Goal: Task Accomplishment & Management: Complete application form

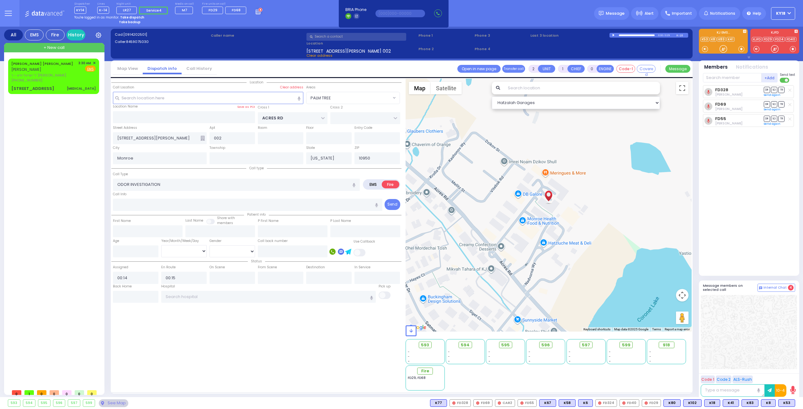
select select "PALM TREE"
select select
click at [58, 74] on div "[PERSON_NAME] [PERSON_NAME] [PERSON_NAME] ר' ישראל יודא - ר' [PERSON_NAME] [PHO…" at bounding box center [53, 72] width 84 height 23
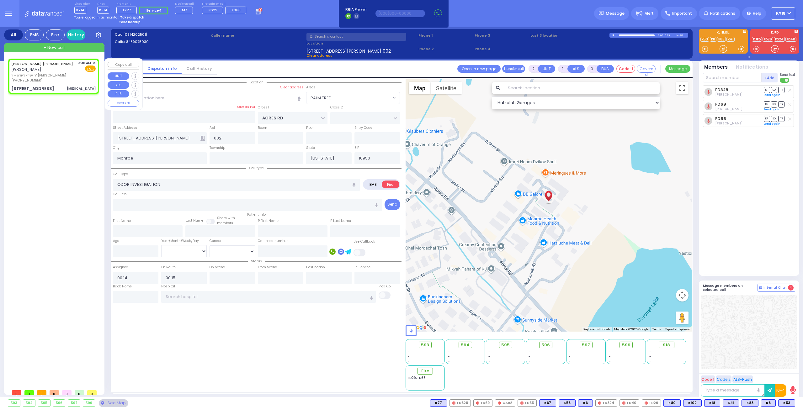
type input "1"
select select
type input "[MEDICAL_DATA]"
radio input "true"
type input "[PERSON_NAME]"
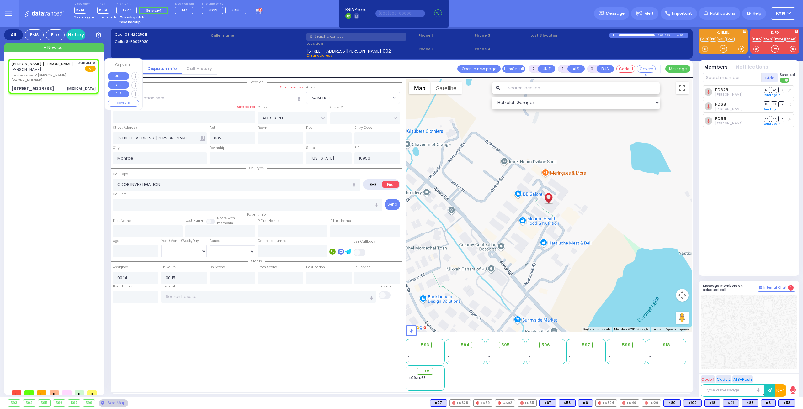
type input "[PERSON_NAME]"
select select
type input "03:30"
type input "APTA WAY"
type input "[PERSON_NAME] DR"
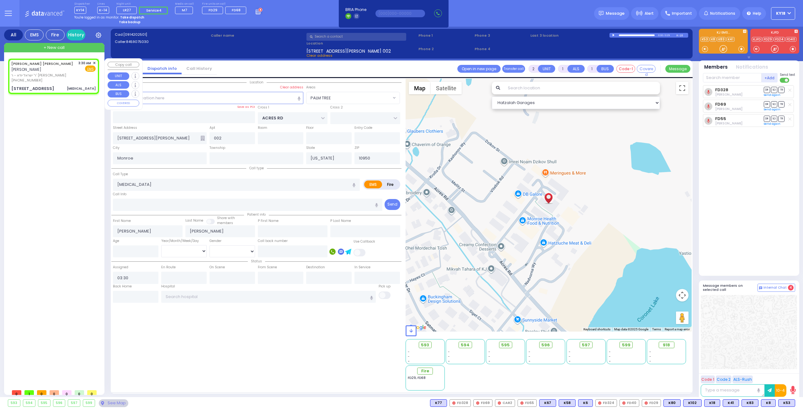
type input "[STREET_ADDRESS]"
type input "301"
select select "SECTION 1"
select select "Hatzalah Garages"
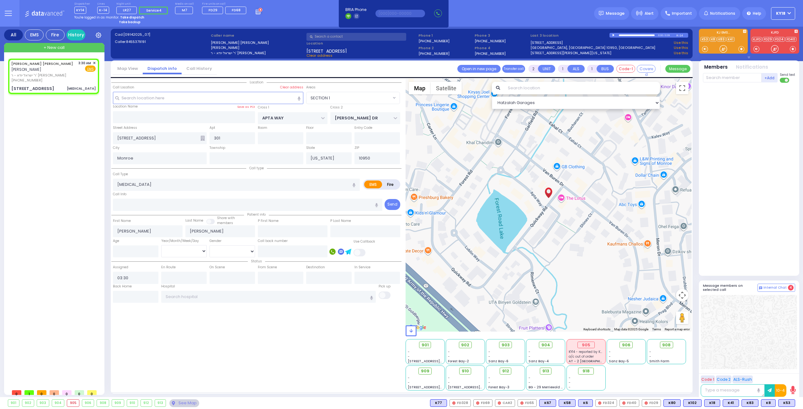
click at [132, 17] on strong "Take dispatch" at bounding box center [132, 17] width 24 height 5
select select "4"
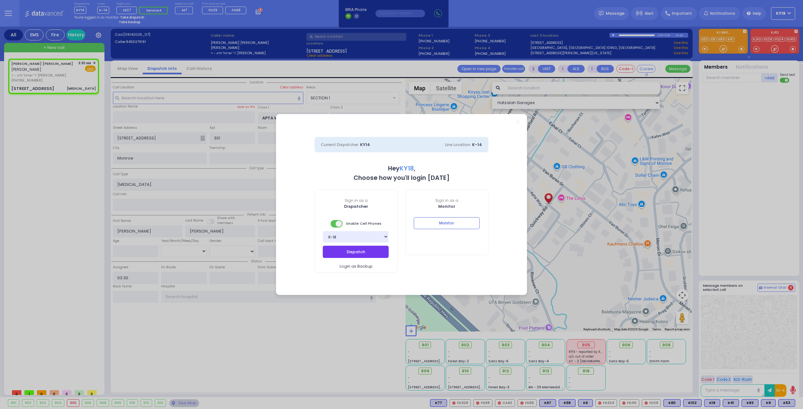
click at [346, 251] on button "Dispatch" at bounding box center [356, 252] width 66 height 12
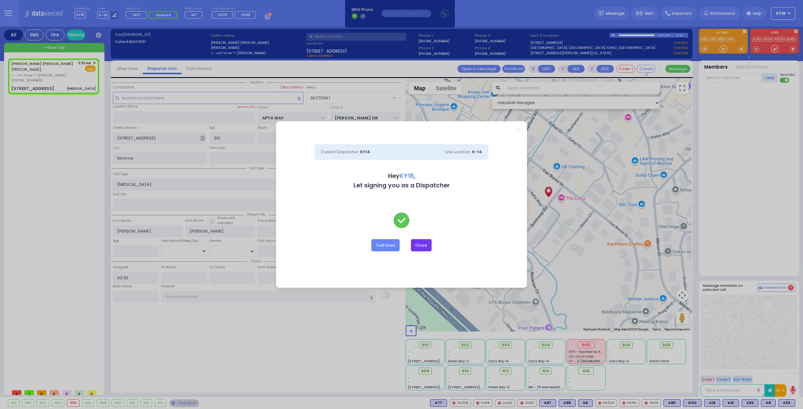
click at [419, 247] on button "Close" at bounding box center [421, 245] width 21 height 12
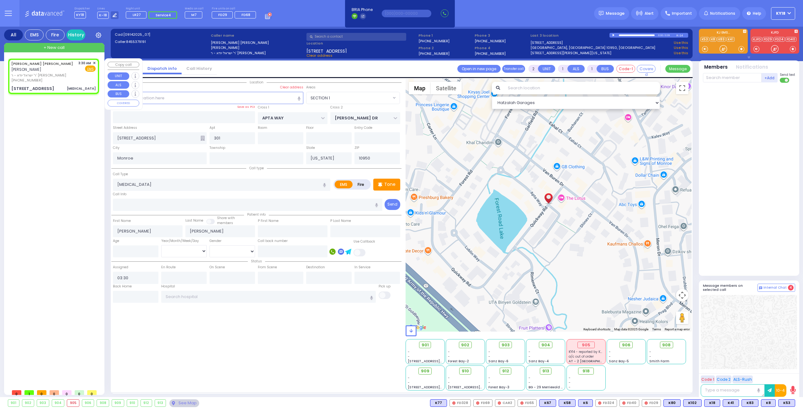
click at [59, 78] on div "[PERSON_NAME] [PERSON_NAME] [PERSON_NAME] ר' ישראל יודא - ר' [PERSON_NAME] [PHO…" at bounding box center [53, 76] width 88 height 33
select select
radio input "true"
select select
select select "Hatzalah Garages"
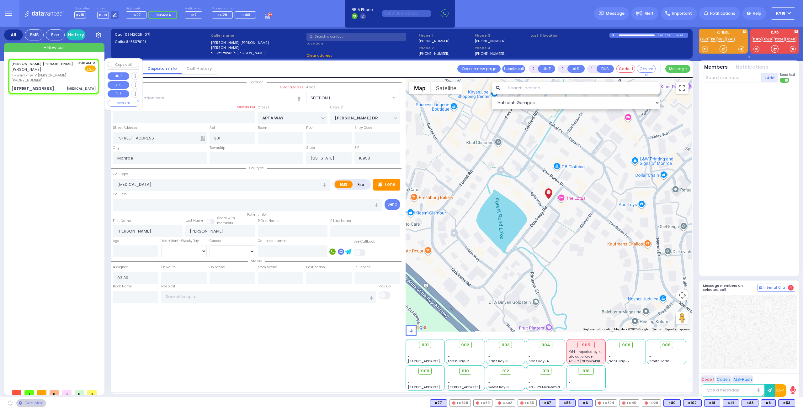
select select "SECTION 1"
click at [64, 78] on div "[PERSON_NAME] [PERSON_NAME] [PERSON_NAME] ר' ישראל יודא - ר' [PERSON_NAME] [PHO…" at bounding box center [53, 76] width 88 height 33
select select
radio input "true"
select select
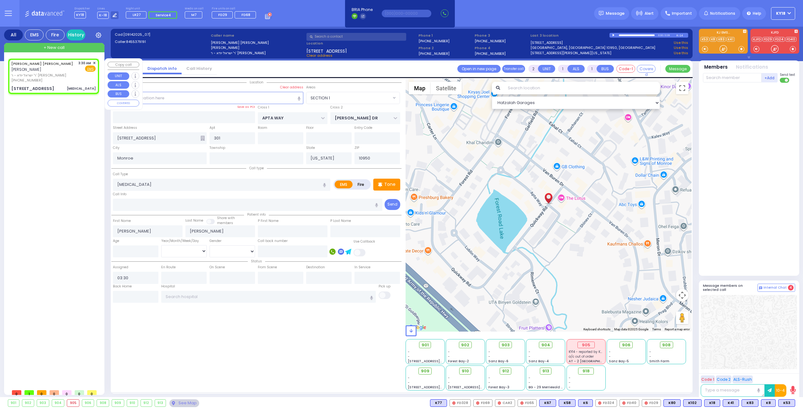
select select "Hatzalah Garages"
select select "SECTION 1"
click at [52, 78] on div "[PHONE_NUMBER]" at bounding box center [43, 80] width 65 height 5
select select
radio input "true"
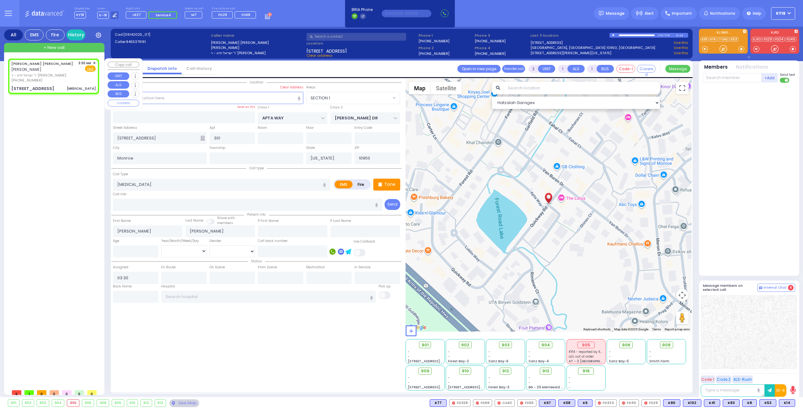
select select
select select "SECTION 1"
select select "Hatzalah Garages"
click at [52, 78] on div "[PHONE_NUMBER]" at bounding box center [43, 80] width 65 height 5
select select
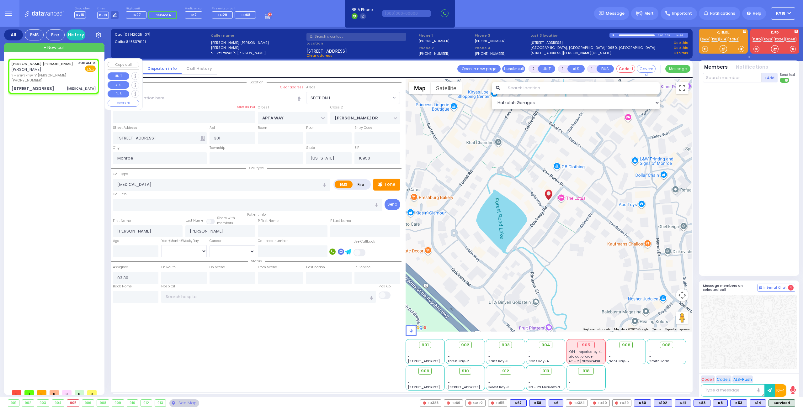
radio input "true"
select select
select select "Hatzalah Garages"
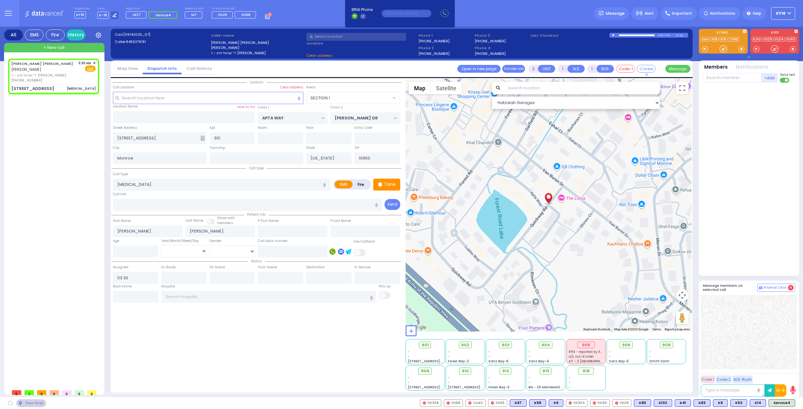
select select "SECTION 1"
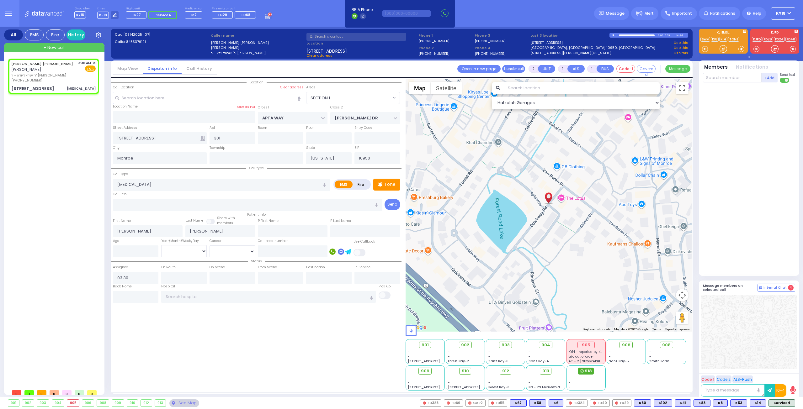
click at [585, 371] on div "918" at bounding box center [586, 371] width 16 height 7
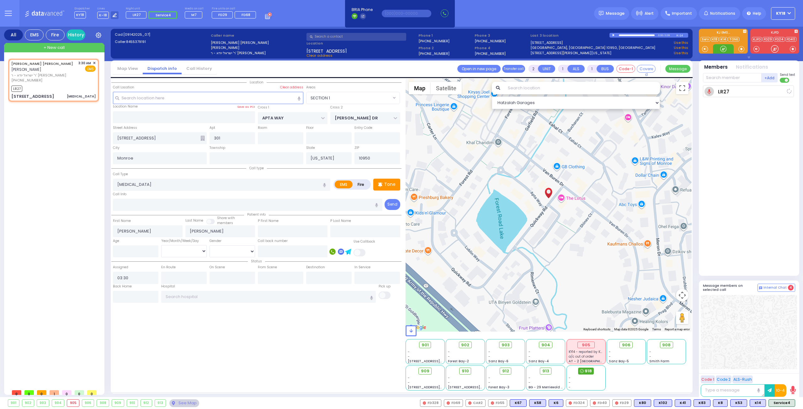
select select
radio input "true"
select select
type input "03:35"
select select "Hatzalah Garages"
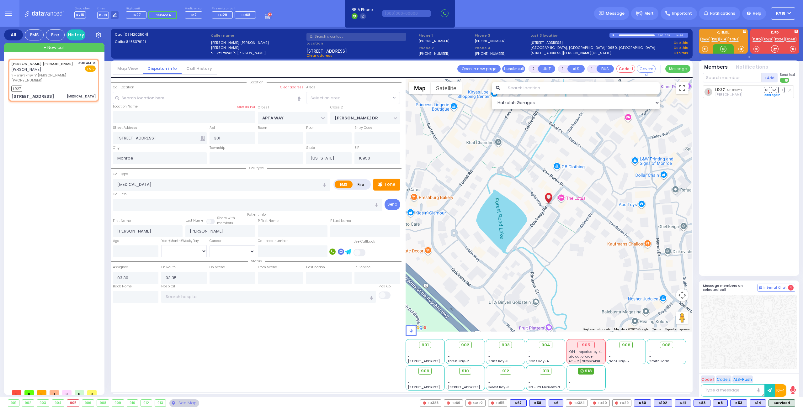
select select "SECTION 1"
select select
radio input "true"
select select
select select "SECTION 1"
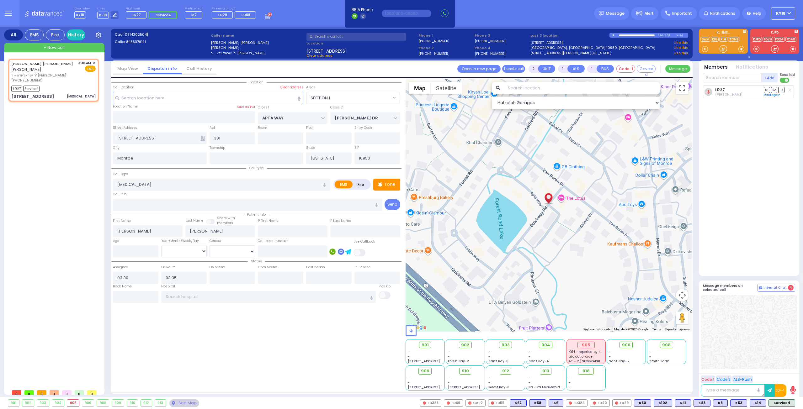
select select "Hatzalah Garages"
click at [790, 104] on icon at bounding box center [789, 104] width 3 height 3
select select
radio input "true"
select select
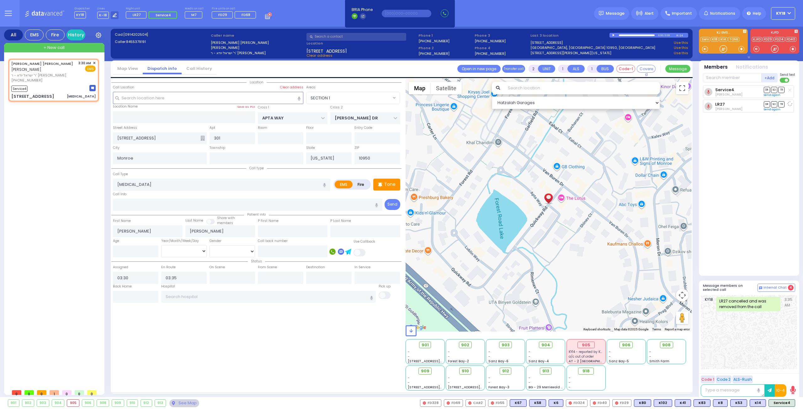
select select "Hatzalah Garages"
select select "SECTION 1"
click at [786, 402] on span "K101" at bounding box center [786, 403] width 17 height 7
select select
radio input "true"
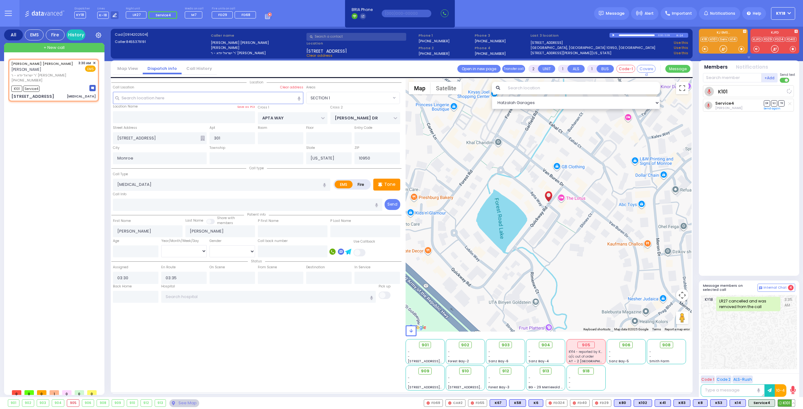
select select
select select "Hatzalah Garages"
select select "SECTION 1"
click at [55, 84] on div "K101 Service4" at bounding box center [53, 88] width 84 height 8
select select
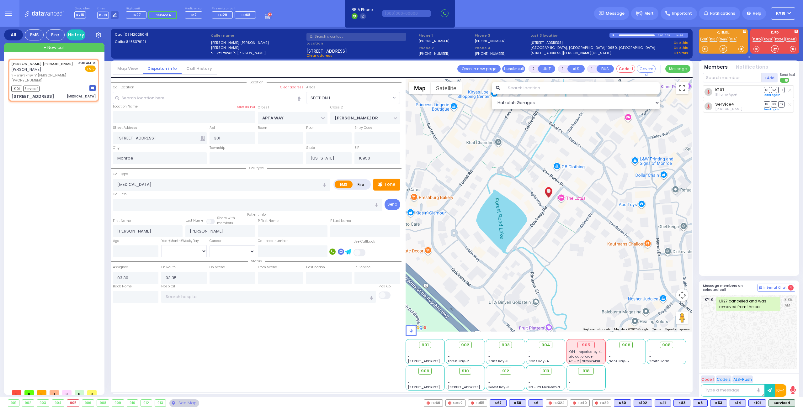
radio input "true"
select select
select select "Hatzalah Garages"
select select "SECTION 1"
click at [613, 34] on div at bounding box center [613, 35] width 3 height 3
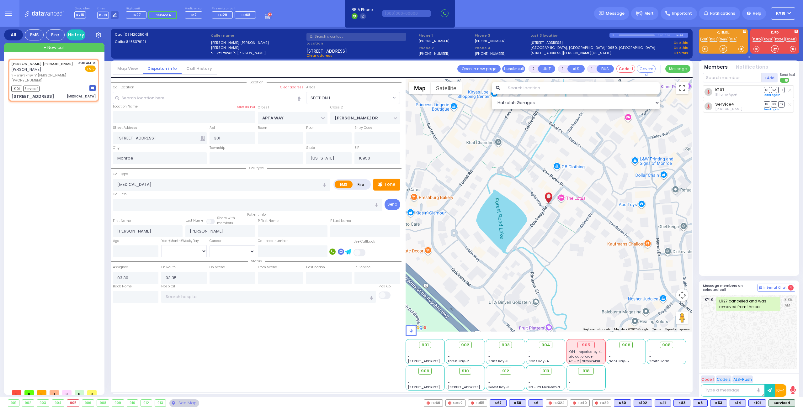
click at [737, 161] on div "K101 [PERSON_NAME] DR SO TR" at bounding box center [749, 177] width 93 height 185
click at [54, 84] on div "K101 Service4" at bounding box center [53, 88] width 84 height 8
select select
radio input "true"
select select
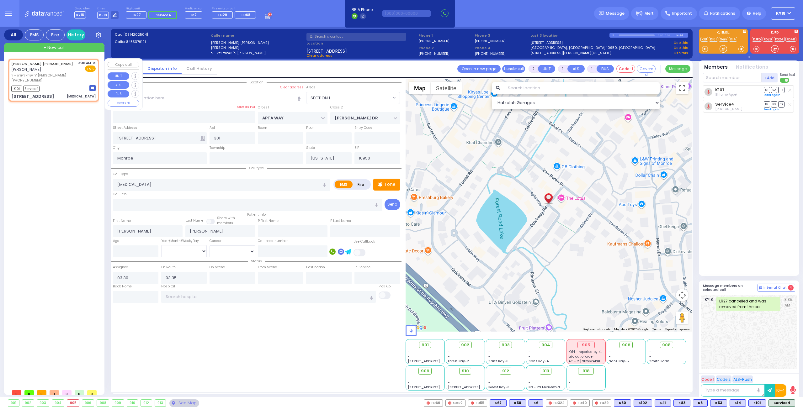
select select "Hatzalah Garages"
select select "SECTION 1"
click at [15, 72] on icon at bounding box center [17, 73] width 5 height 5
type input "8455379191"
click at [50, 77] on div "[PERSON_NAME] [PERSON_NAME] [PERSON_NAME] ר' ישראל יודא - ר' [PERSON_NAME] [PHO…" at bounding box center [53, 80] width 88 height 41
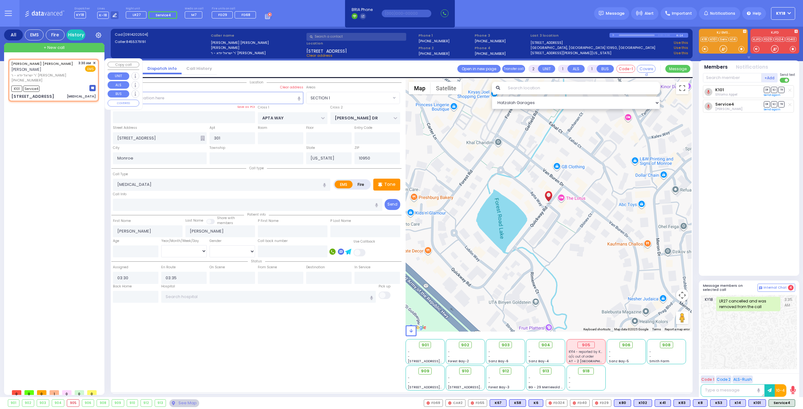
select select
radio input "true"
select select
select select "Hatzalah Garages"
select select "SECTION 1"
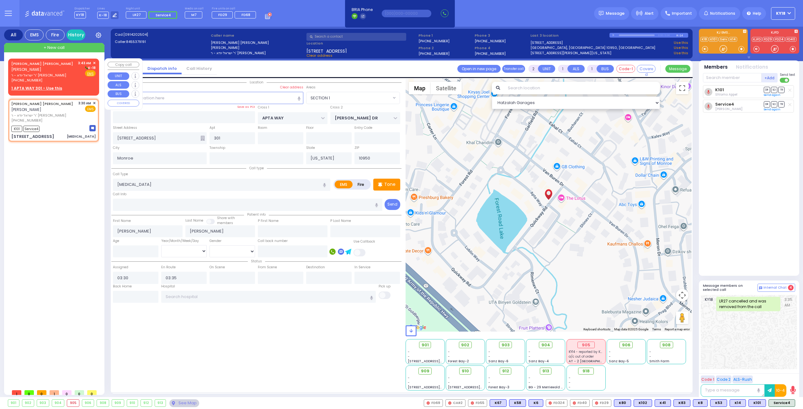
click at [93, 61] on span "✕" at bounding box center [94, 63] width 3 height 5
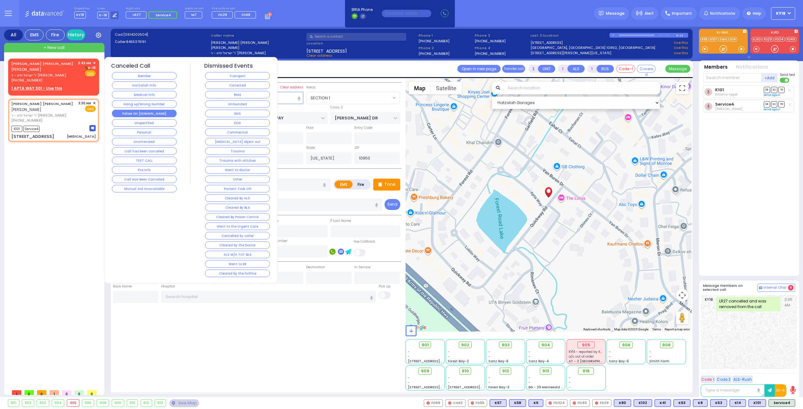
click at [151, 111] on button "Follow On [DOMAIN_NAME]" at bounding box center [144, 114] width 65 height 8
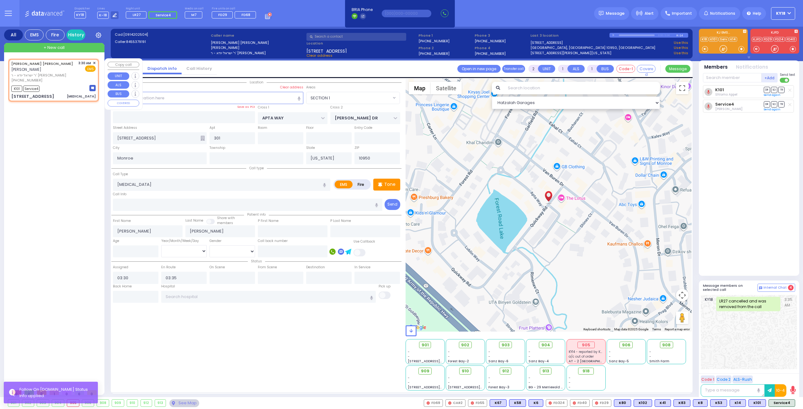
click at [62, 93] on div "[STREET_ADDRESS] [MEDICAL_DATA]" at bounding box center [53, 96] width 84 height 6
select select
radio input "true"
select select
select select "Hatzalah Garages"
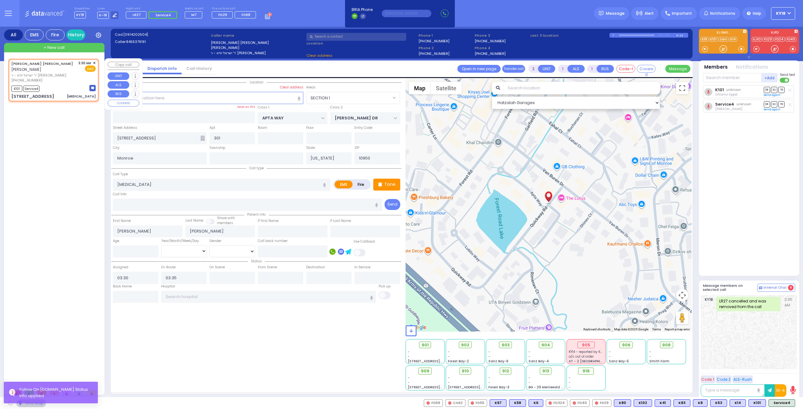
select select "SECTION 1"
